Goal: Browse casually

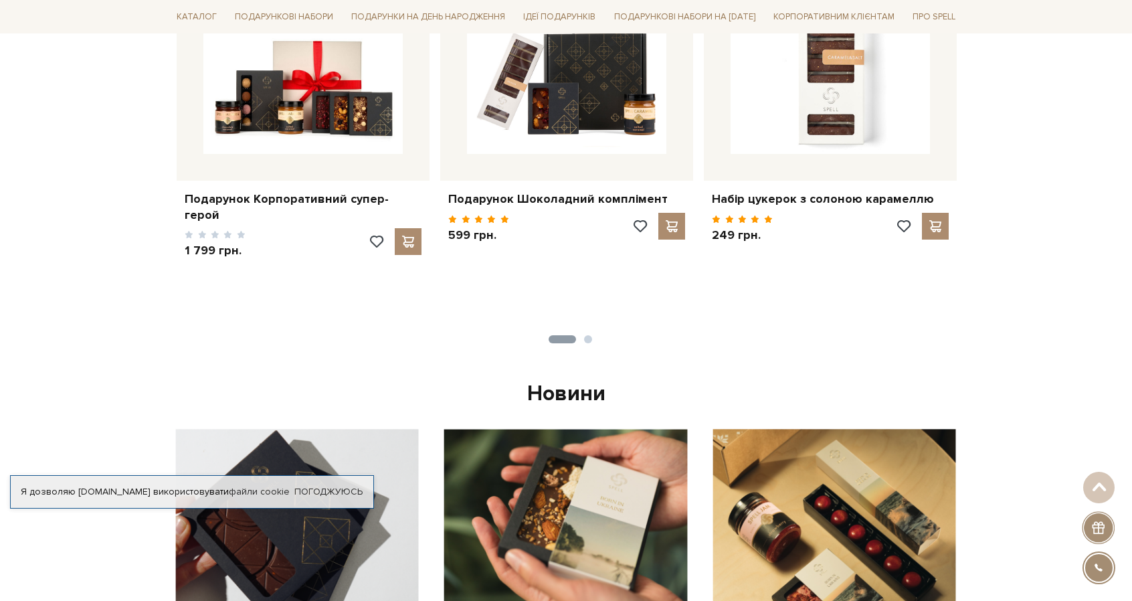
scroll to position [669, 0]
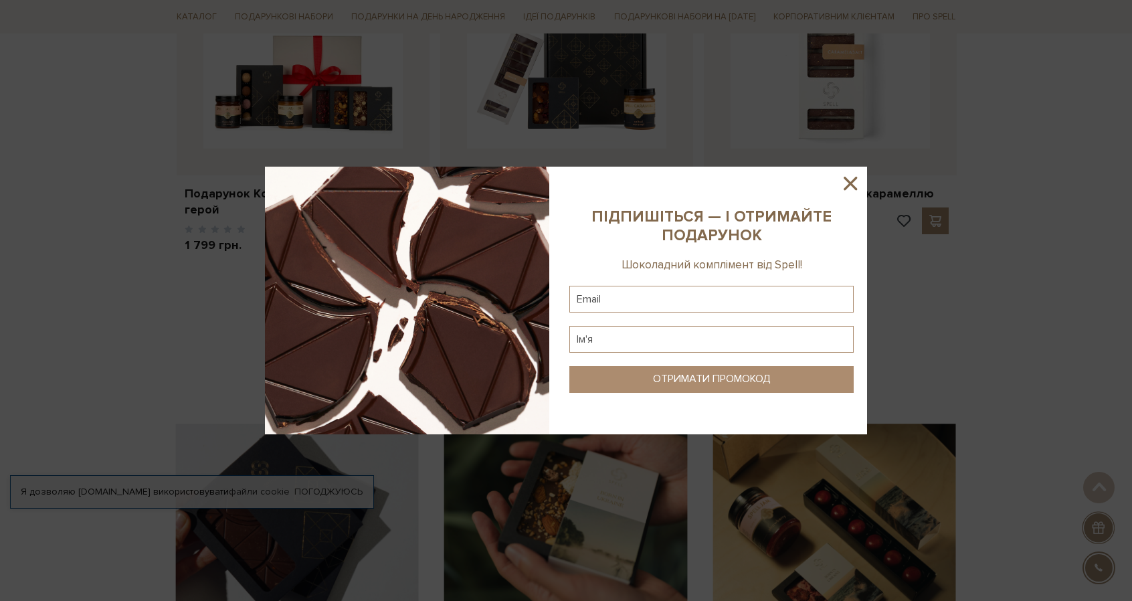
click at [852, 182] on icon at bounding box center [850, 183] width 13 height 13
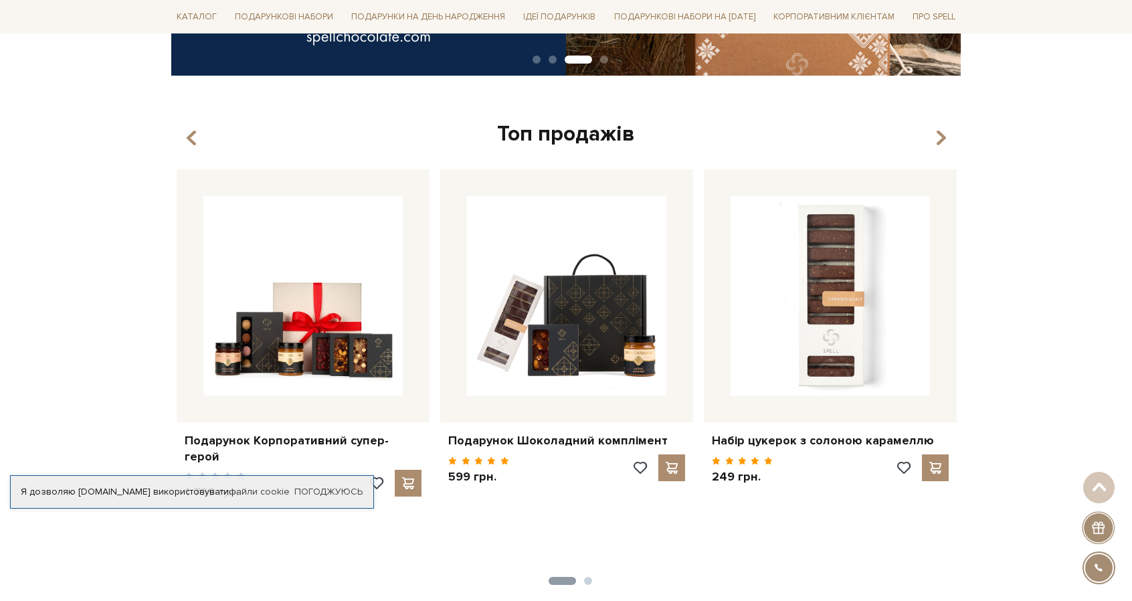
scroll to position [389, 0]
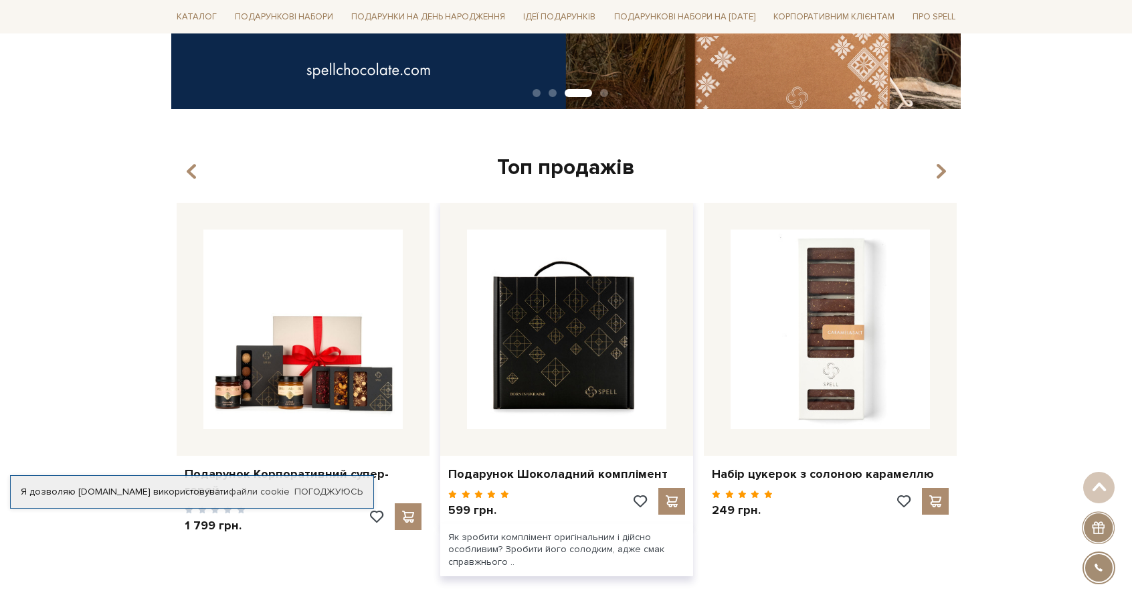
click at [589, 390] on img at bounding box center [566, 328] width 199 height 199
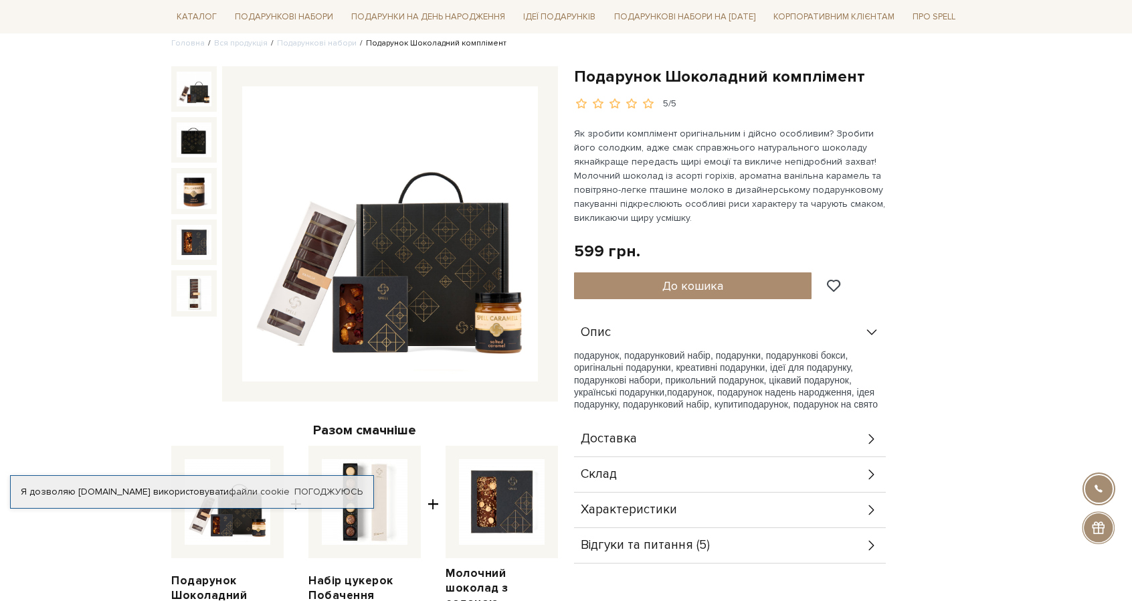
scroll to position [67, 0]
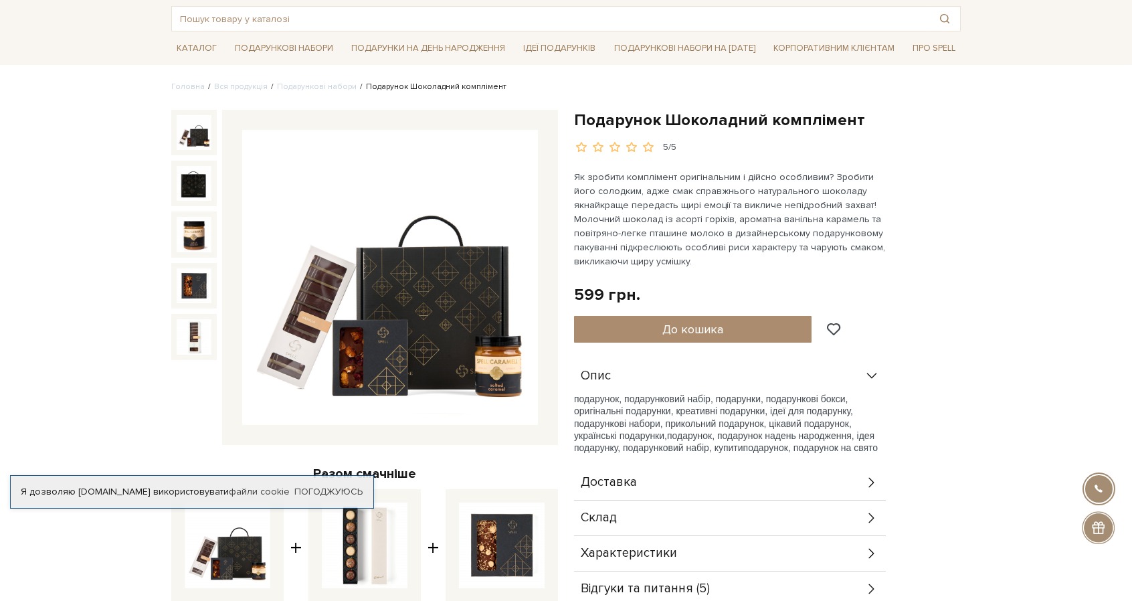
click at [470, 343] on img at bounding box center [390, 278] width 296 height 296
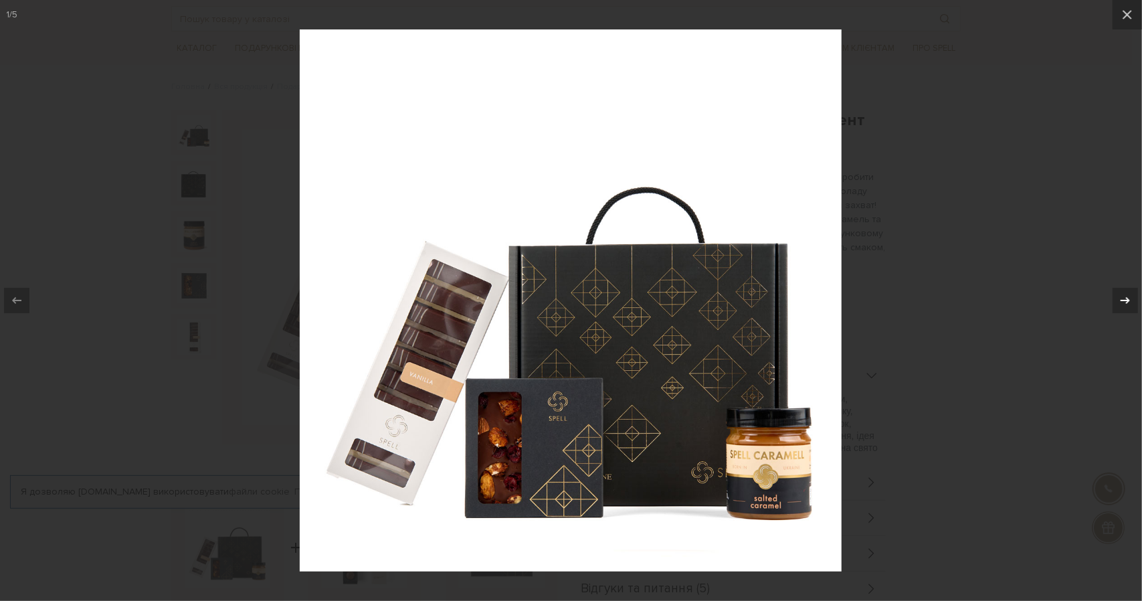
click at [1129, 300] on icon at bounding box center [1125, 300] width 9 height 7
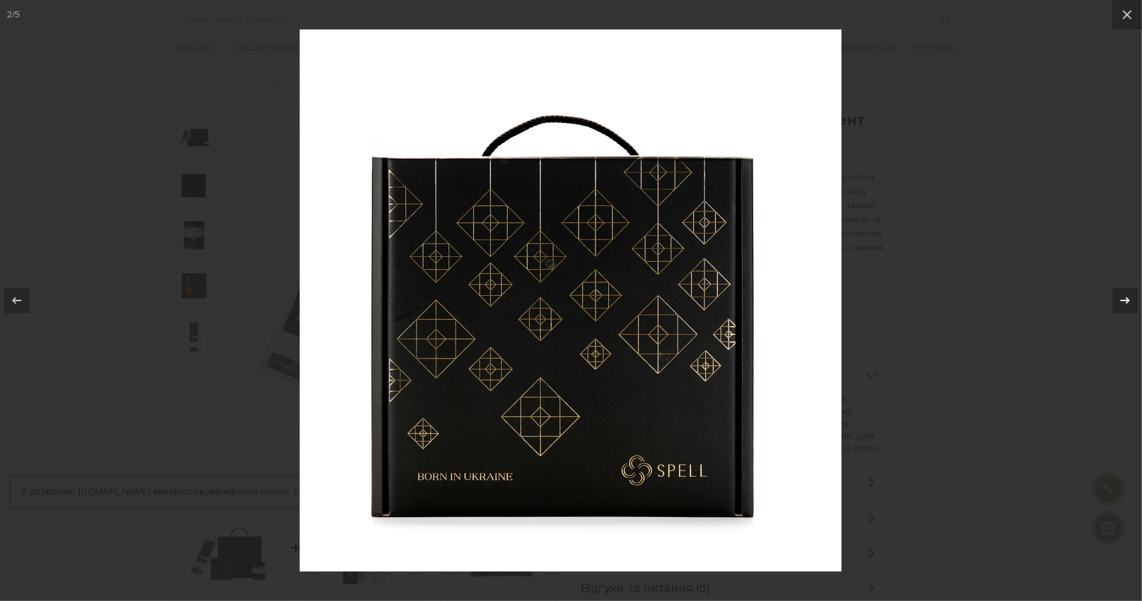
click at [1128, 298] on icon at bounding box center [1125, 300] width 16 height 16
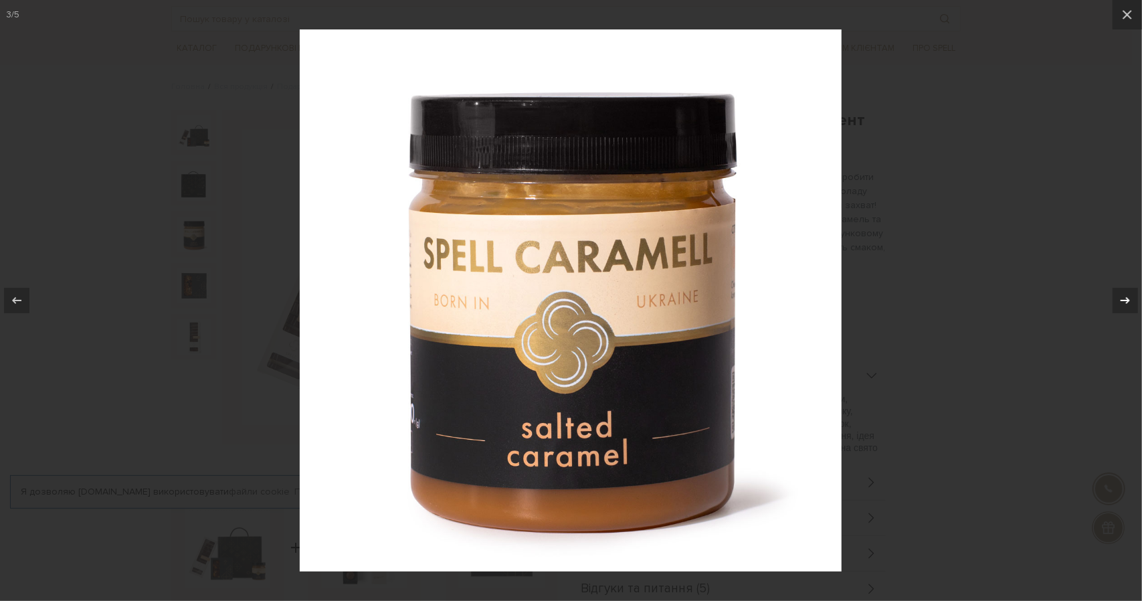
click at [1128, 298] on icon at bounding box center [1125, 300] width 16 height 16
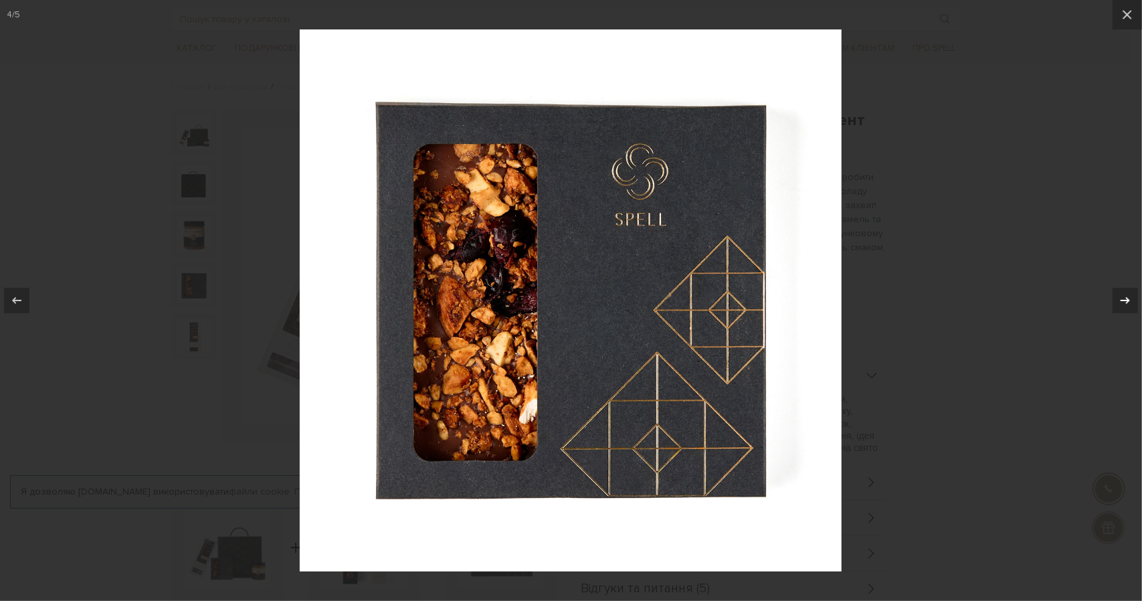
click at [1128, 298] on icon at bounding box center [1125, 300] width 16 height 16
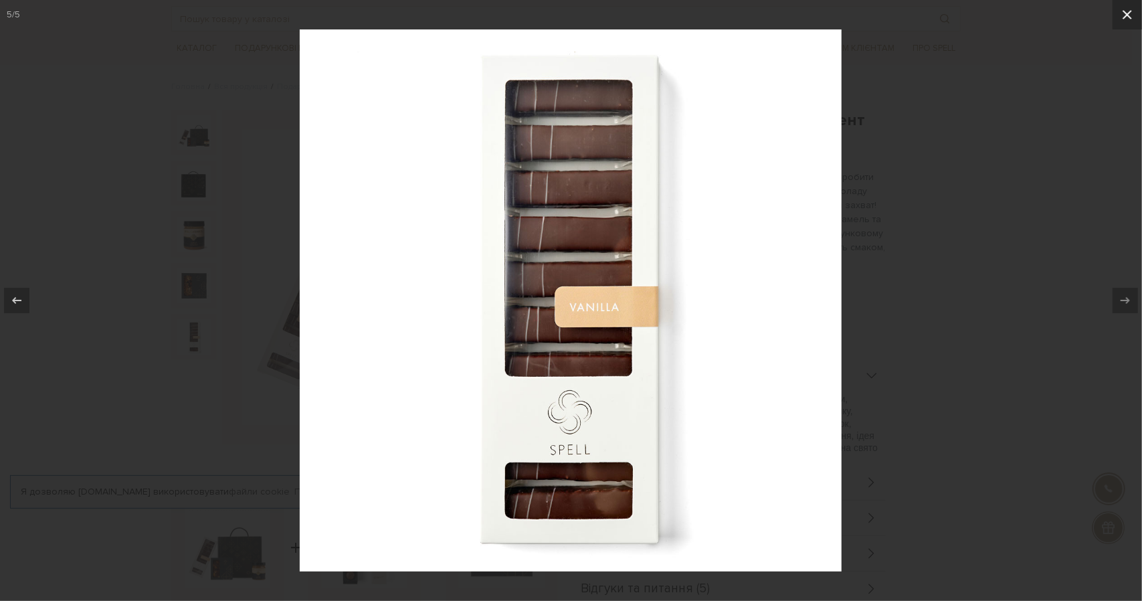
click at [1128, 17] on icon at bounding box center [1127, 15] width 16 height 16
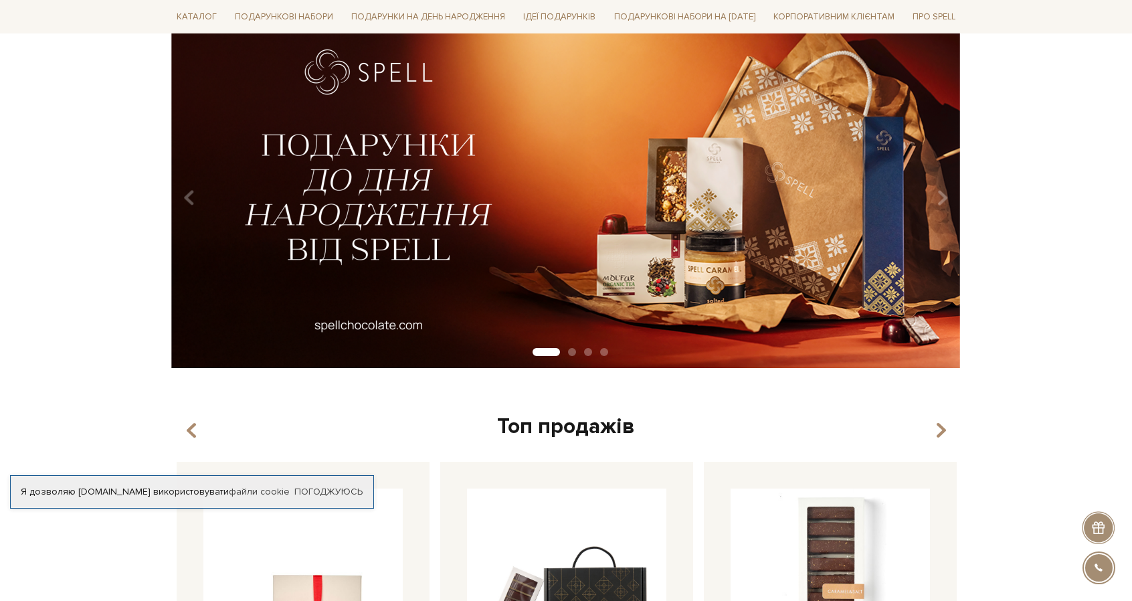
scroll to position [134, 0]
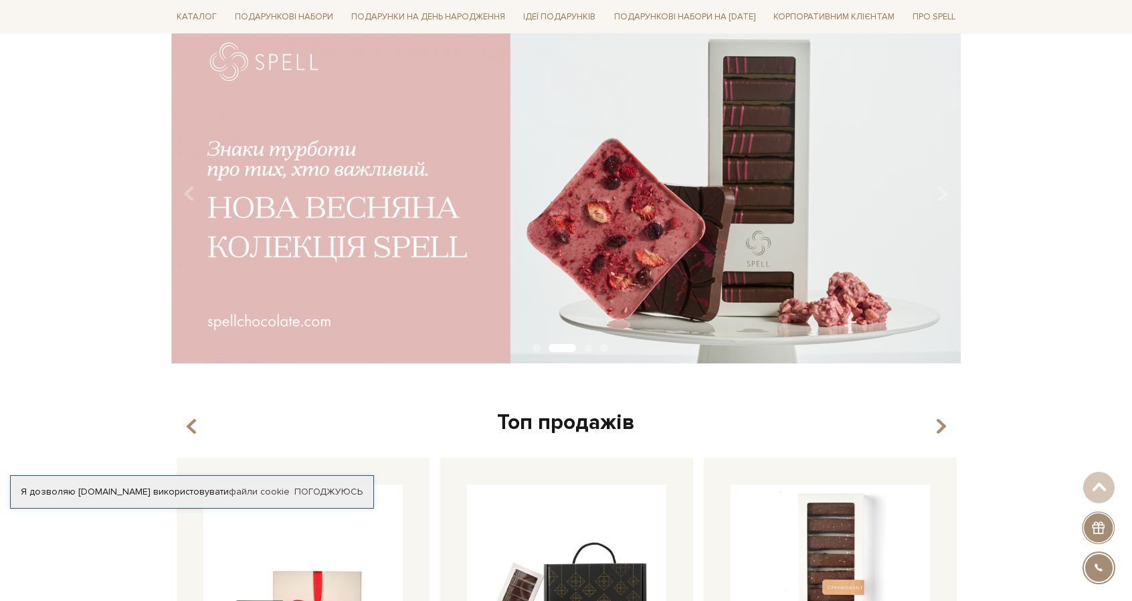
click at [393, 312] on img at bounding box center [565, 189] width 789 height 350
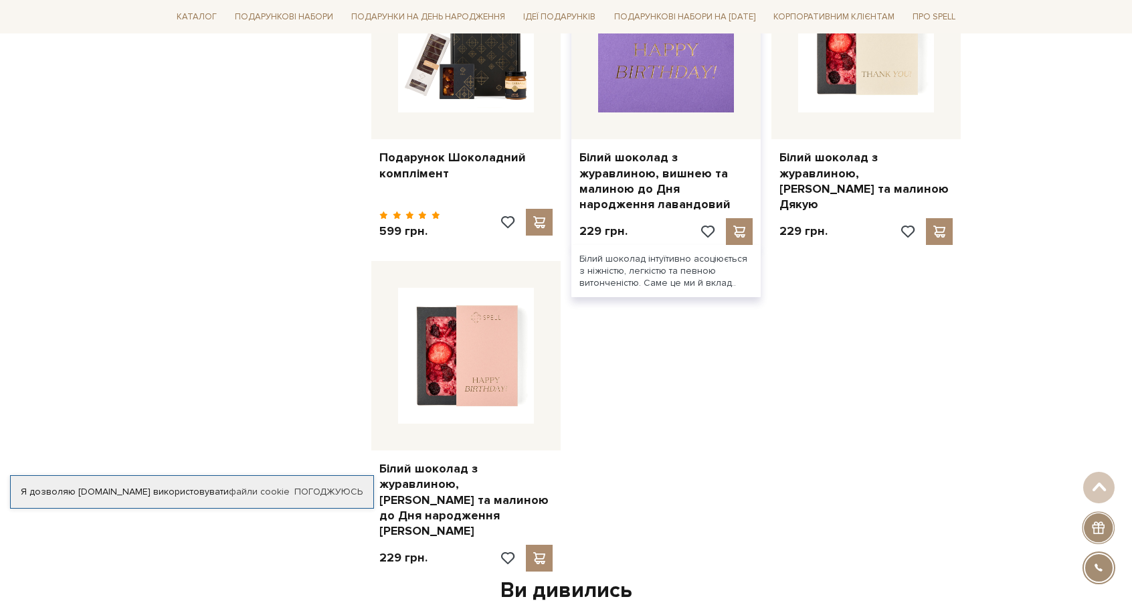
scroll to position [1472, 0]
